Goal: Task Accomplishment & Management: Manage account settings

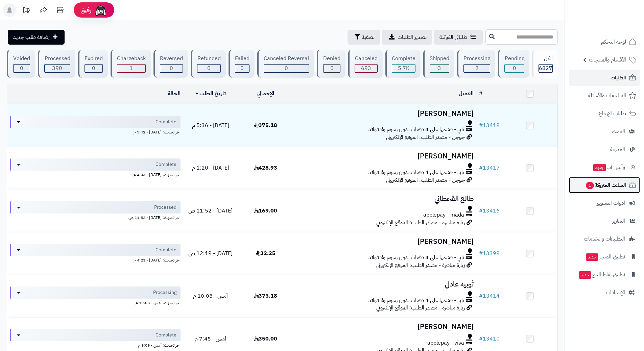
click at [594, 186] on span "السلات المتروكة 1" at bounding box center [605, 184] width 41 height 9
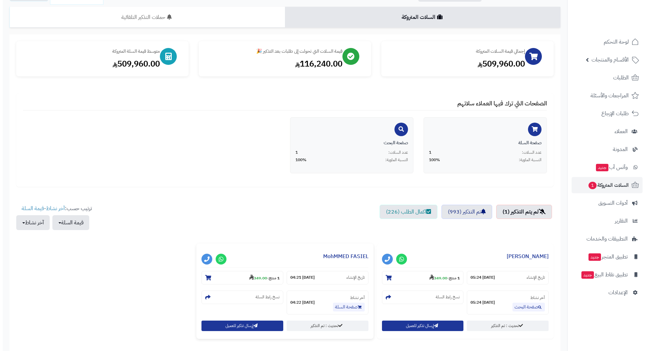
scroll to position [102, 0]
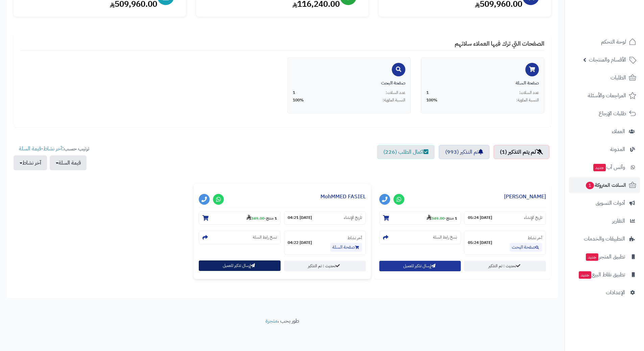
click at [256, 265] on button "إرسال تذكير للعميل" at bounding box center [240, 265] width 82 height 10
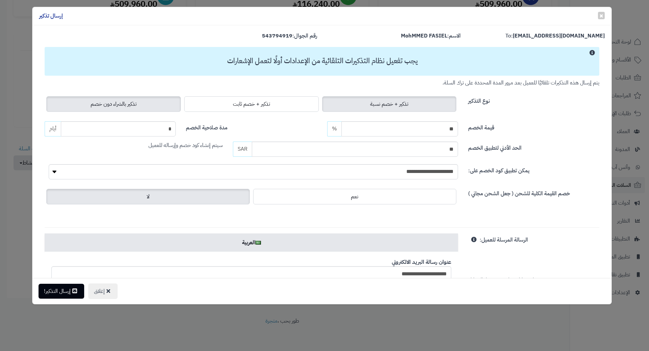
click at [110, 100] on span "تذكير بالشراء دون خصم" at bounding box center [114, 104] width 46 height 8
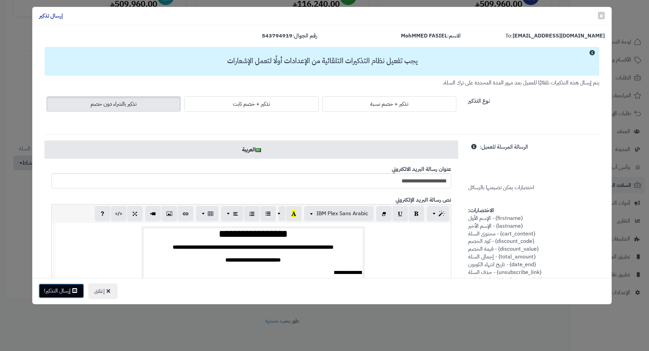
click at [71, 294] on button "إرسال التذكير!" at bounding box center [62, 290] width 46 height 15
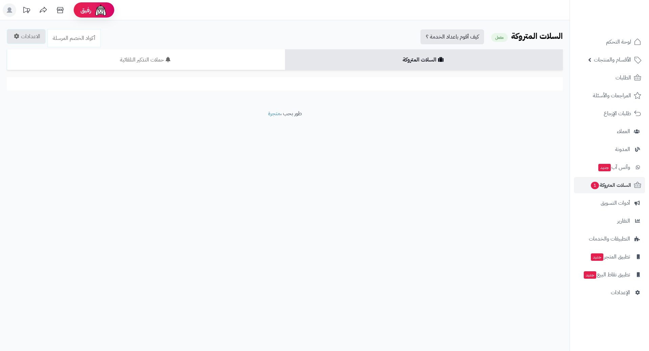
scroll to position [102, 0]
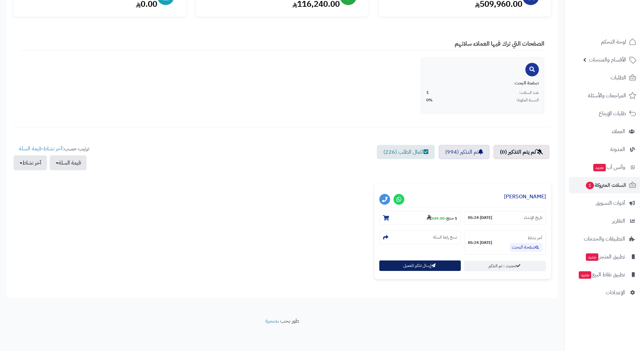
click at [426, 266] on button "إرسال تذكير للعميل" at bounding box center [420, 265] width 82 height 10
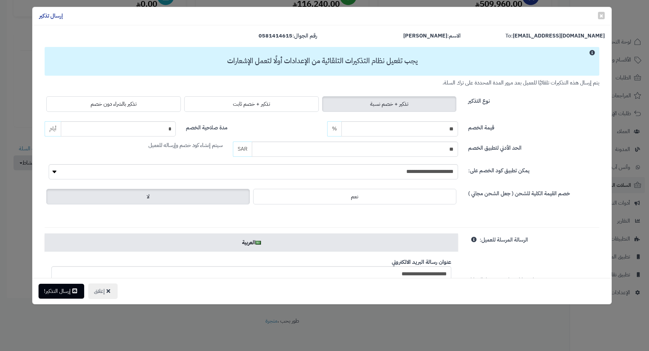
drag, startPoint x: 128, startPoint y: 105, endPoint x: 119, endPoint y: 127, distance: 23.3
click at [128, 105] on span "تذكير بالشراء دون خصم" at bounding box center [114, 104] width 46 height 8
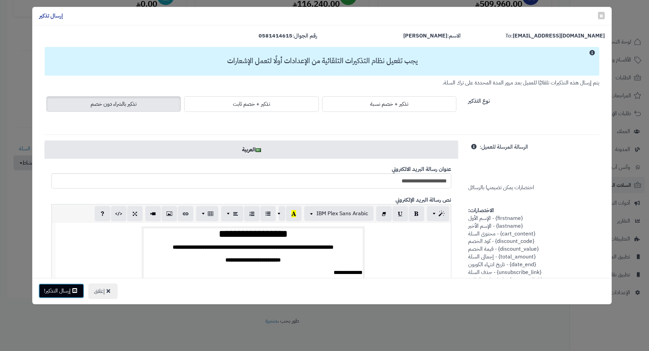
click at [67, 291] on button "إرسال التذكير!" at bounding box center [62, 290] width 46 height 15
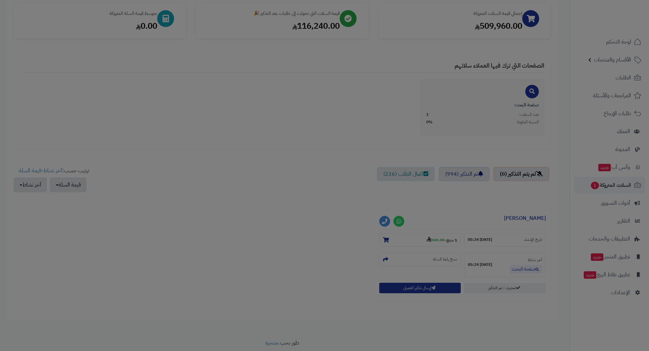
scroll to position [124, 0]
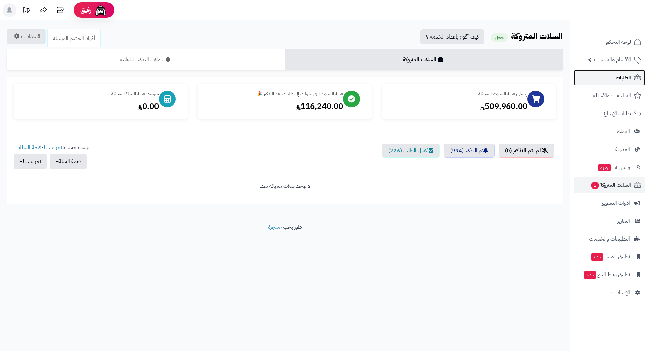
click at [615, 77] on span "الطلبات" at bounding box center [623, 77] width 16 height 9
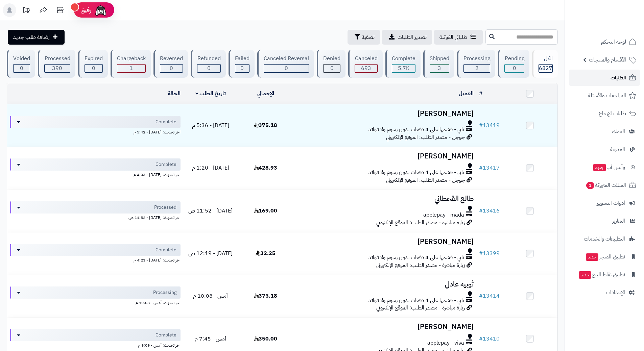
click at [586, 75] on link "الطلبات" at bounding box center [604, 78] width 71 height 16
click at [592, 186] on span "1" at bounding box center [589, 185] width 8 height 8
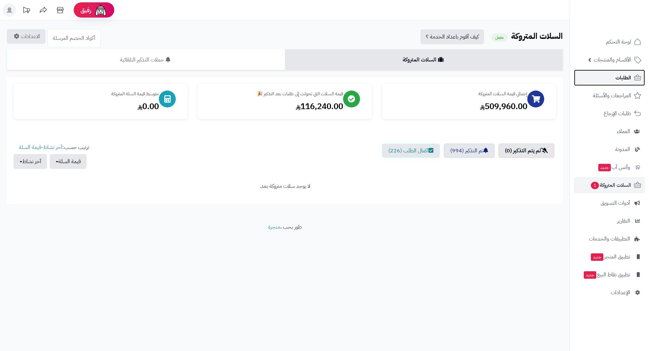
click at [597, 81] on link "الطلبات" at bounding box center [609, 78] width 71 height 16
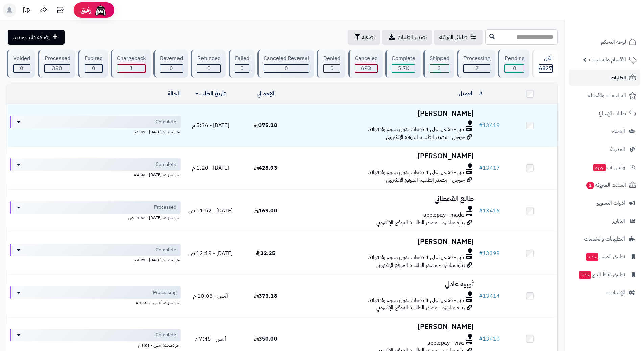
click at [587, 81] on link "الطلبات" at bounding box center [604, 78] width 71 height 16
click at [593, 74] on link "الطلبات" at bounding box center [604, 78] width 71 height 16
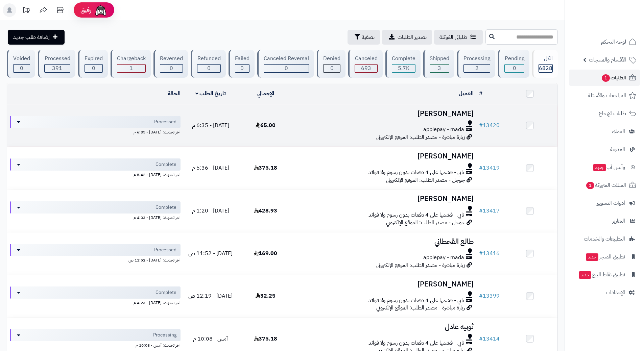
click at [303, 123] on div at bounding box center [385, 122] width 178 height 5
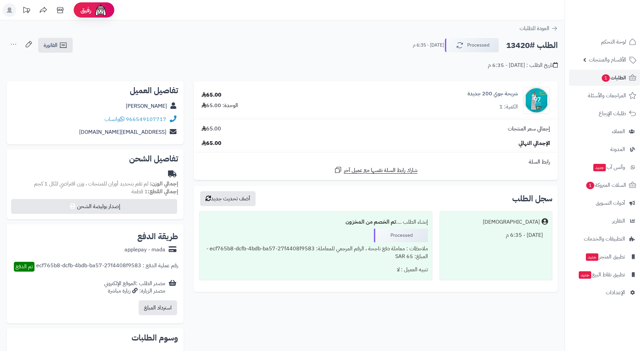
click at [531, 44] on h2 "الطلب #13420" at bounding box center [532, 46] width 52 height 14
copy div "الطلب #13420 Processed"
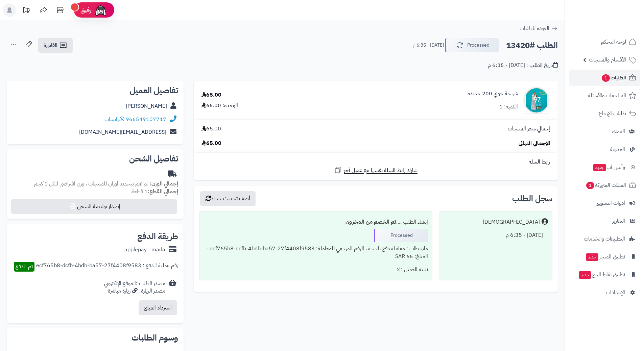
click at [127, 119] on div "966549107717 واتساب" at bounding box center [135, 120] width 62 height 8
click at [124, 119] on icon at bounding box center [122, 118] width 5 height 5
click at [588, 182] on span "1" at bounding box center [589, 185] width 8 height 7
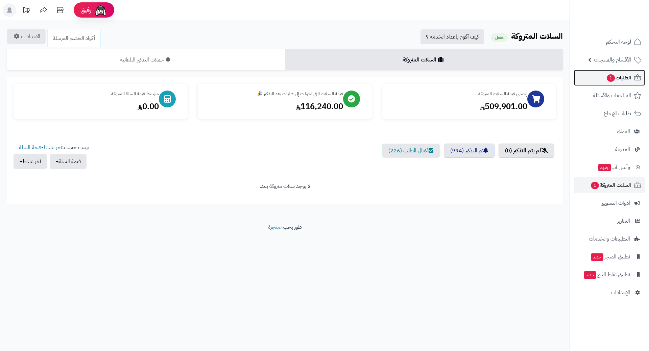
click at [599, 74] on link "الطلبات 1" at bounding box center [609, 78] width 71 height 16
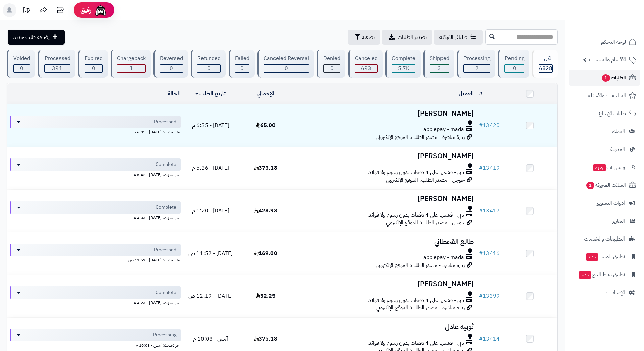
click at [597, 81] on link "الطلبات 1" at bounding box center [604, 78] width 71 height 16
click at [579, 77] on link "الطلبات" at bounding box center [604, 78] width 71 height 16
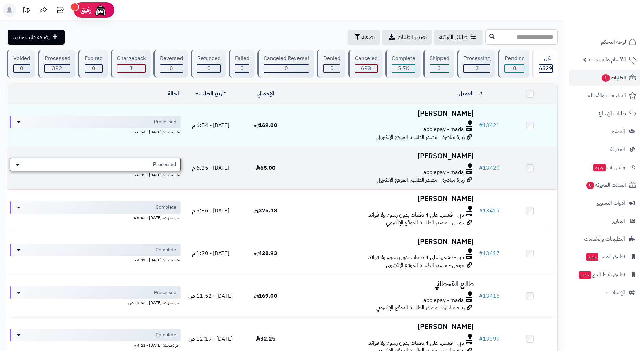
click at [125, 164] on div "Processed" at bounding box center [95, 164] width 171 height 13
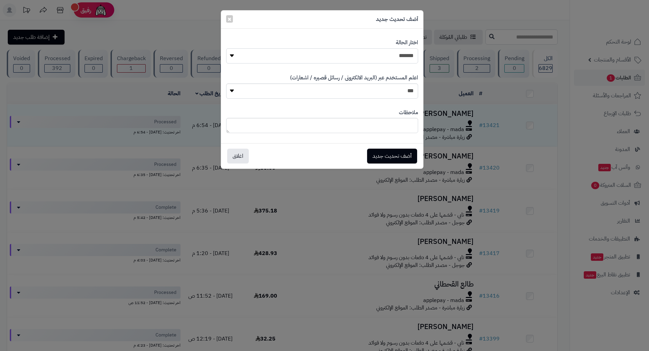
drag, startPoint x: 349, startPoint y: 61, endPoint x: 352, endPoint y: 63, distance: 3.8
click at [350, 61] on select "**********" at bounding box center [322, 55] width 192 height 15
select select "*"
click at [226, 48] on select "**********" at bounding box center [322, 55] width 192 height 15
click at [382, 154] on button "أضف تحديث جديد" at bounding box center [392, 155] width 50 height 15
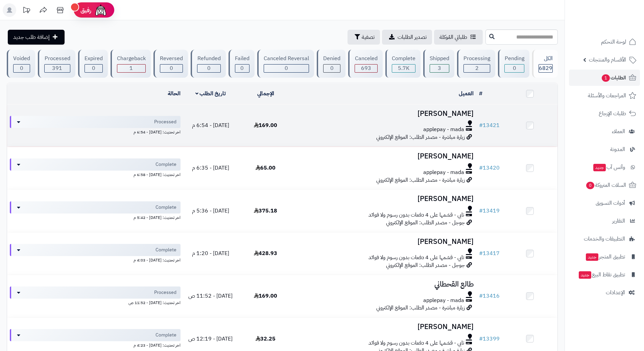
click at [316, 126] on div "applepay - mada" at bounding box center [385, 130] width 178 height 8
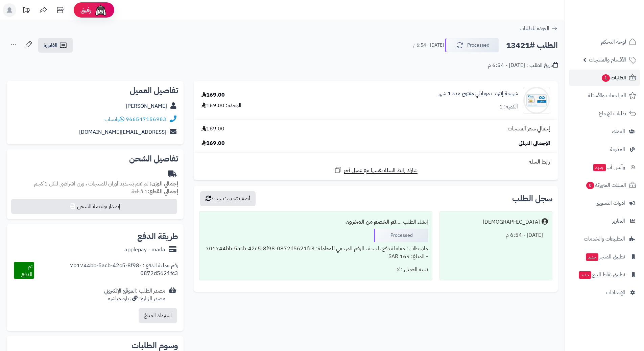
click at [530, 45] on h2 "الطلب #13421" at bounding box center [532, 46] width 52 height 14
copy div "الطلب #13421 Processed"
click at [591, 76] on link "الطلبات 1" at bounding box center [604, 78] width 71 height 16
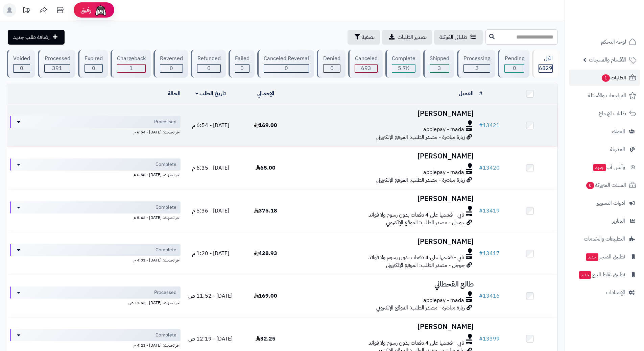
click at [347, 128] on div "applepay - mada" at bounding box center [385, 130] width 178 height 8
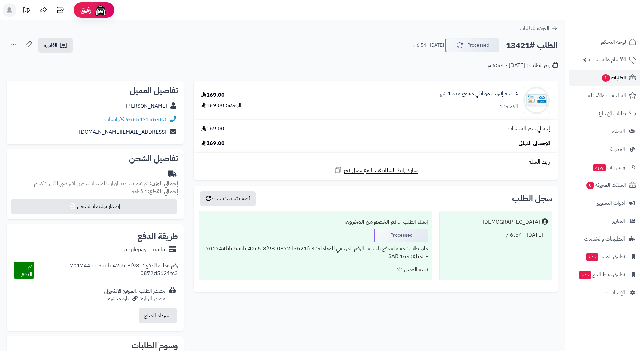
click at [596, 72] on link "الطلبات 1" at bounding box center [604, 78] width 71 height 16
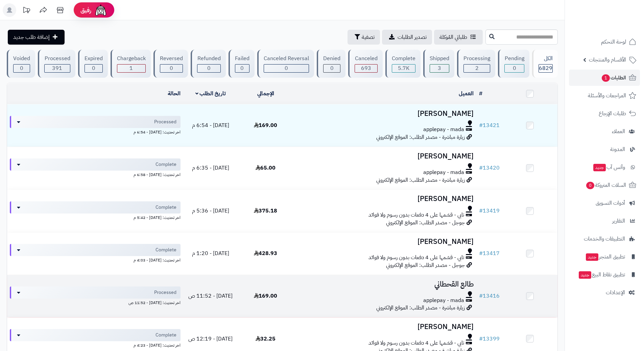
click at [310, 288] on td "طالع القحطاني applepay - mada زيارة مباشرة - مصدر الطلب: الموقع الإلكتروني" at bounding box center [384, 296] width 183 height 42
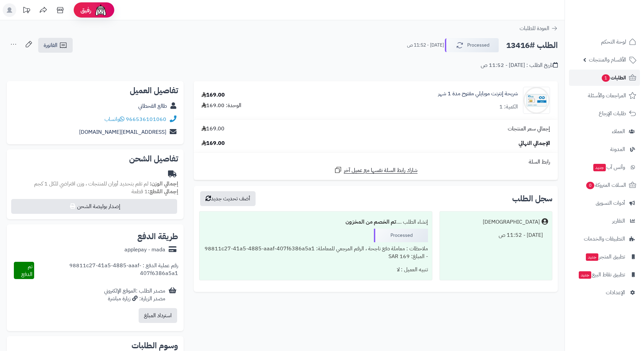
click at [577, 79] on link "الطلبات 1" at bounding box center [604, 78] width 71 height 16
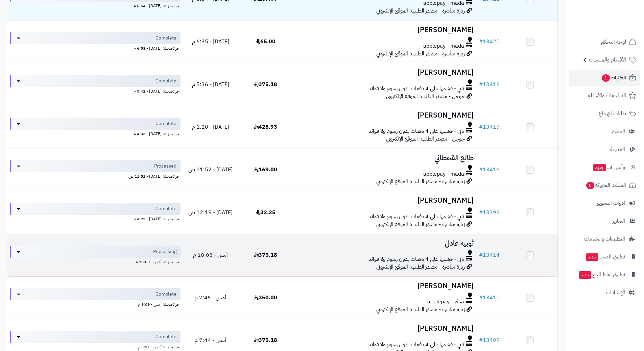
scroll to position [169, 0]
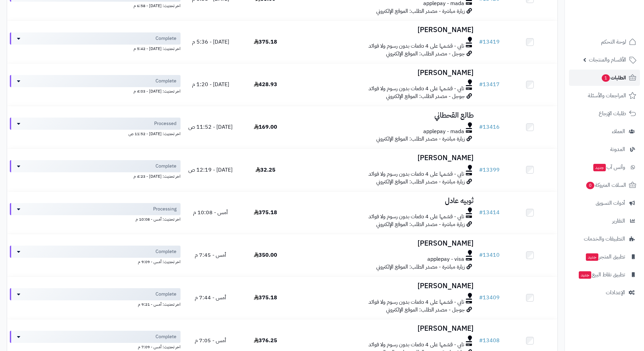
click at [585, 75] on link "الطلبات 1" at bounding box center [604, 78] width 71 height 16
